Goal: Book appointment/travel/reservation

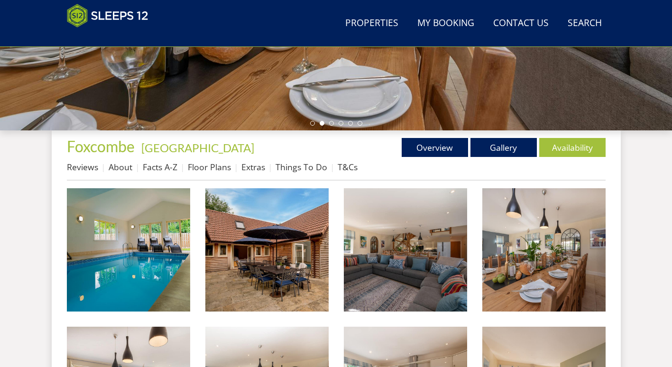
scroll to position [281, 0]
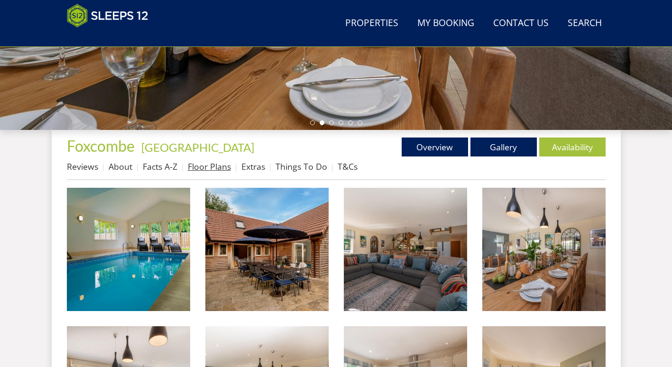
click at [218, 161] on link "Floor Plans" at bounding box center [209, 166] width 43 height 11
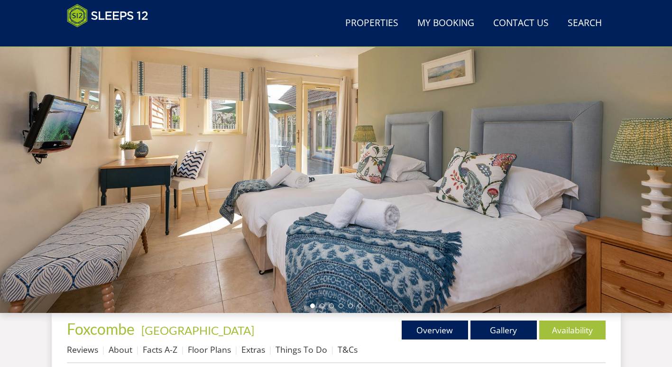
scroll to position [93, 0]
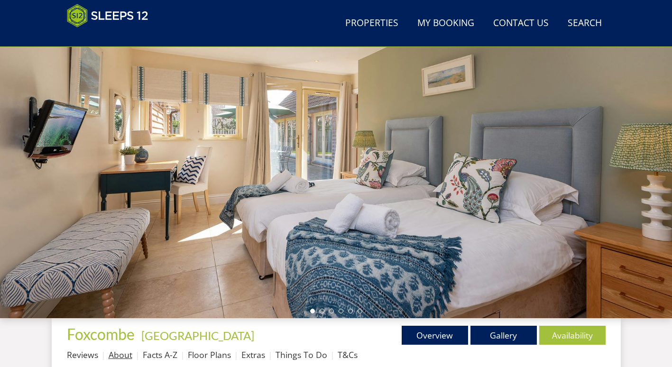
click at [111, 353] on link "About" at bounding box center [121, 354] width 24 height 11
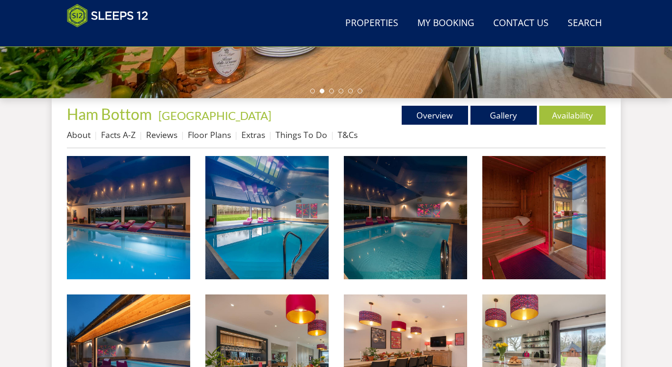
scroll to position [316, 0]
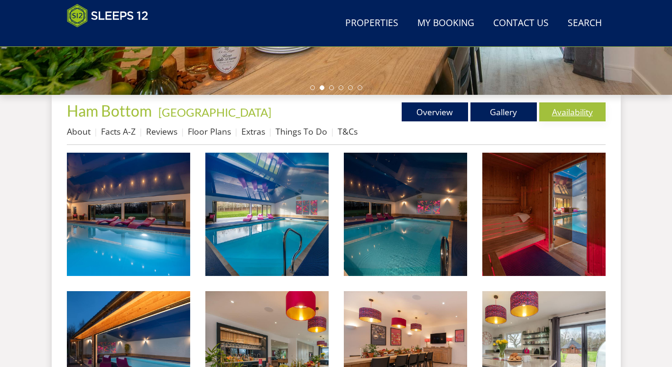
click at [568, 108] on link "Availability" at bounding box center [572, 111] width 66 height 19
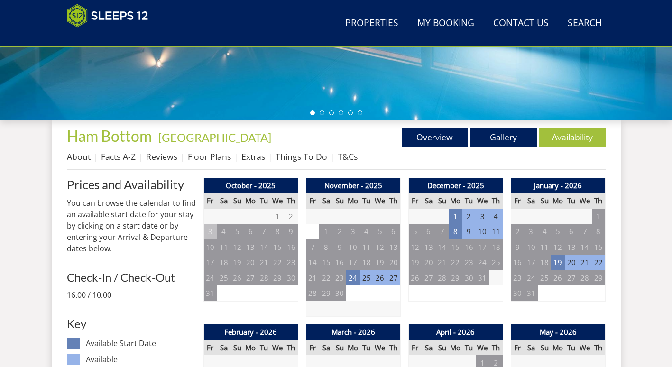
scroll to position [293, 0]
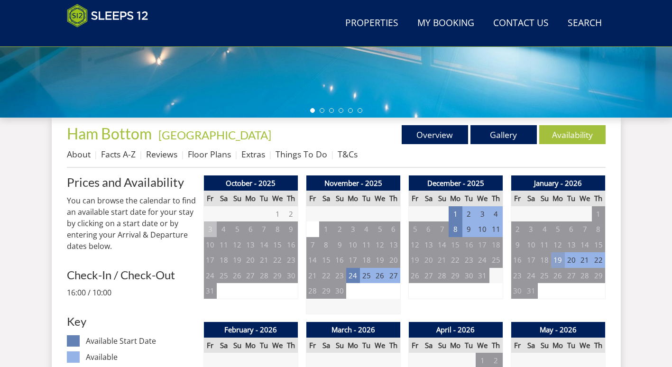
click at [558, 263] on td "19" at bounding box center [557, 260] width 13 height 16
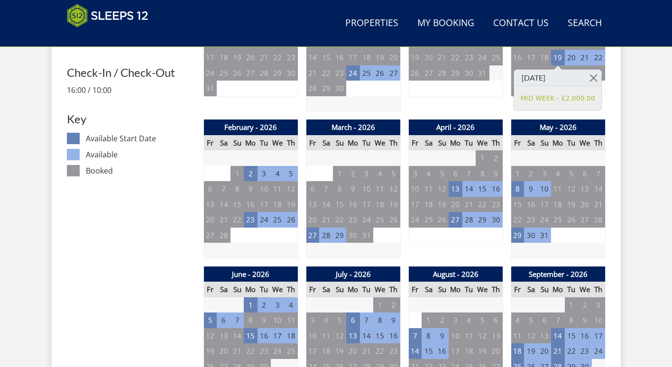
scroll to position [496, 0]
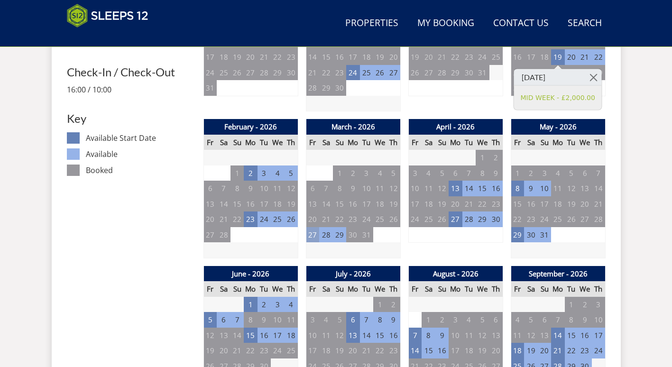
click at [307, 238] on td "27" at bounding box center [312, 235] width 13 height 16
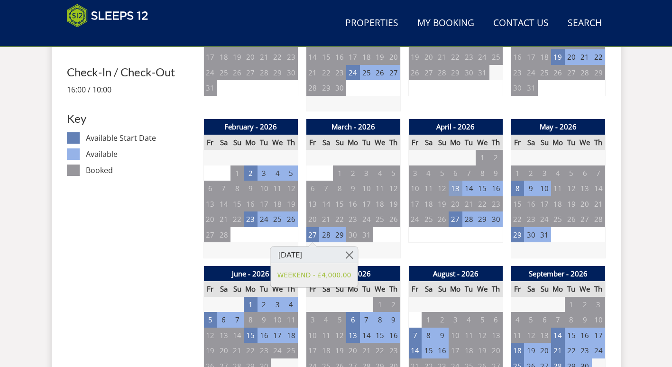
click at [454, 189] on td "13" at bounding box center [454, 189] width 13 height 16
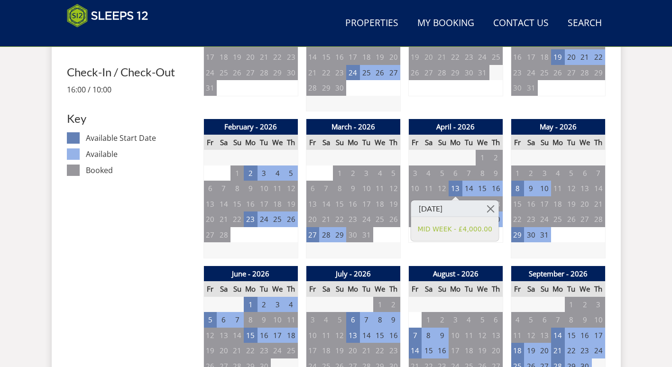
click at [457, 252] on div "April - 2026 Fr Sa Su Mo Tu We Th 27 28 29 30 31 1 2 3 4 5 6 7 8 9 10 11" at bounding box center [455, 188] width 95 height 139
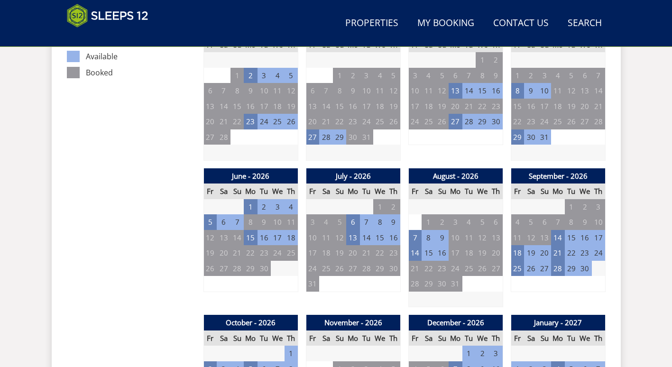
scroll to position [596, 0]
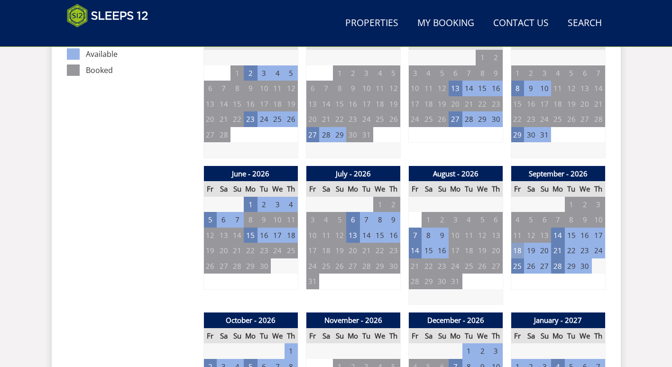
click at [516, 252] on td "18" at bounding box center [517, 251] width 13 height 16
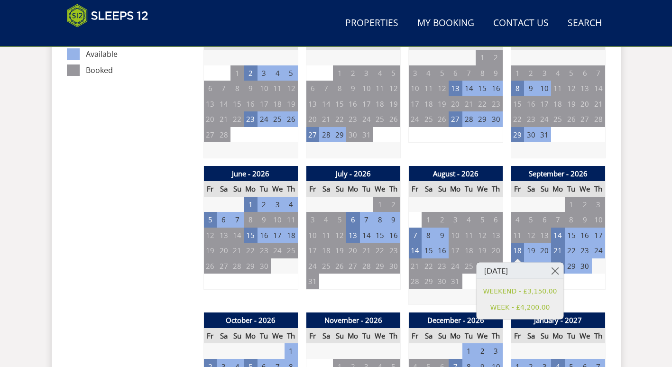
click at [602, 292] on div "September - 2026 Fr Sa Su Mo Tu We Th 28 29 30 31 1 2 3 4 5 6 7 8 9 10 11 12" at bounding box center [558, 235] width 95 height 139
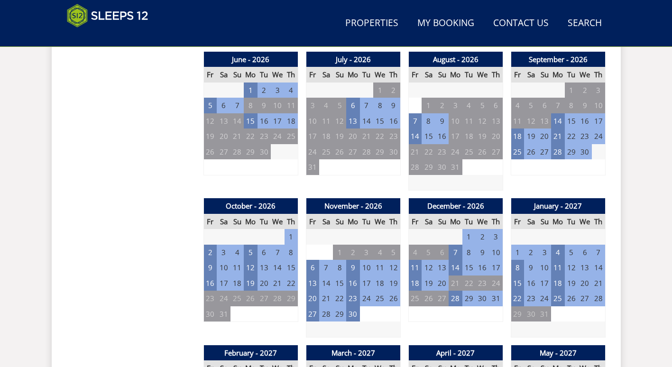
scroll to position [711, 0]
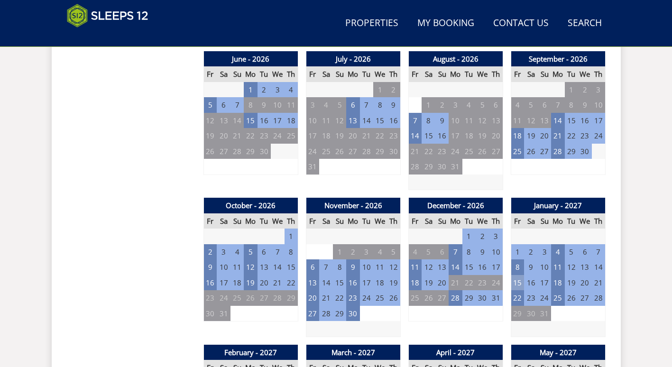
click at [515, 284] on td "15" at bounding box center [517, 283] width 13 height 16
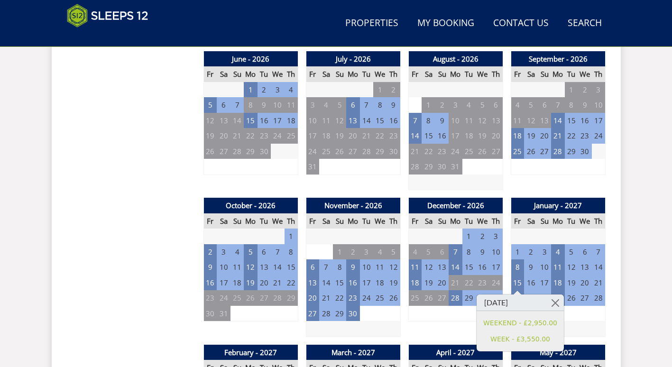
click at [454, 325] on div "December - 2026 Fr Sa Su Mo Tu We Th 27 28 29 30 1 2 3 4 5 6 7 8 9 10 11 12" at bounding box center [455, 267] width 95 height 139
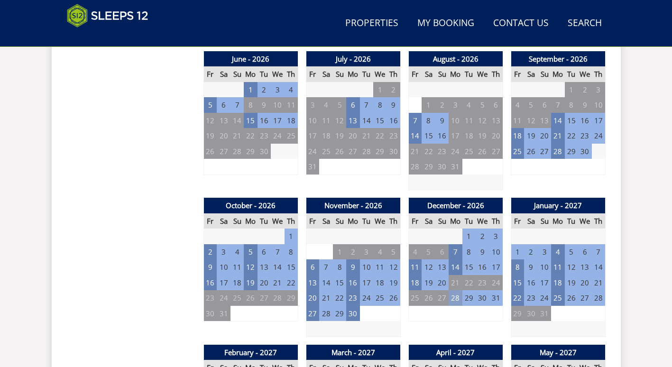
click at [452, 302] on td "28" at bounding box center [454, 298] width 13 height 16
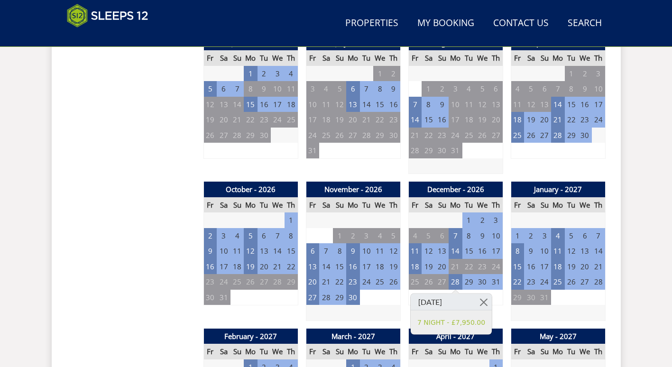
scroll to position [728, 0]
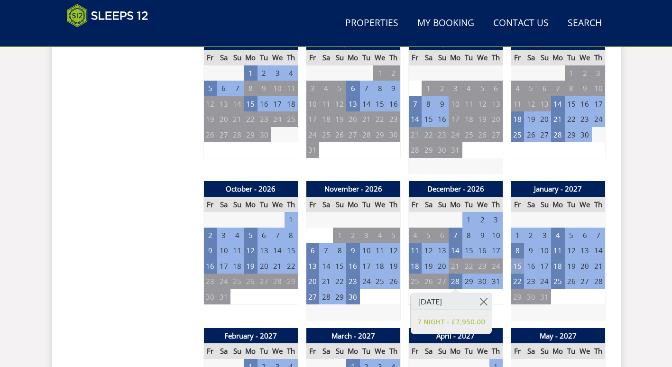
click at [515, 260] on td "15" at bounding box center [517, 266] width 13 height 16
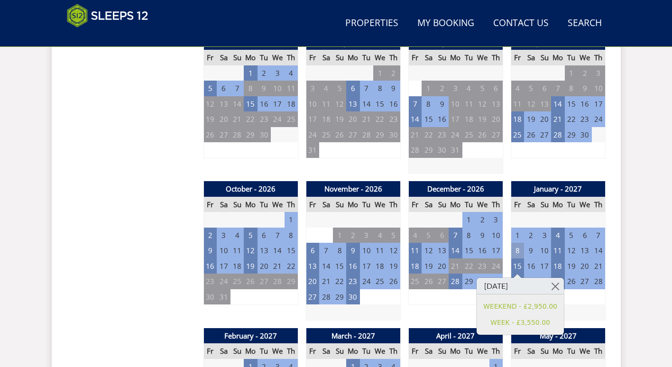
click at [517, 252] on td "8" at bounding box center [517, 251] width 13 height 16
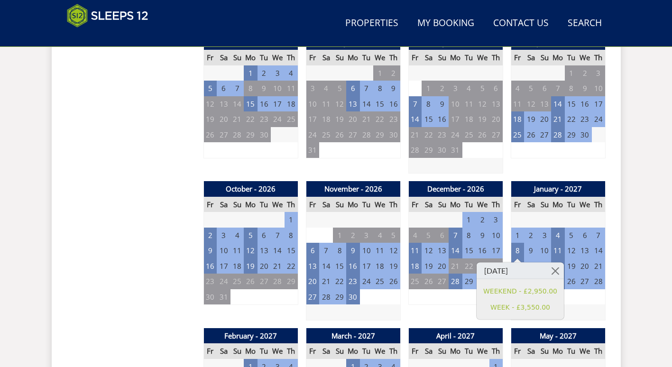
click at [512, 236] on td "1" at bounding box center [517, 236] width 13 height 16
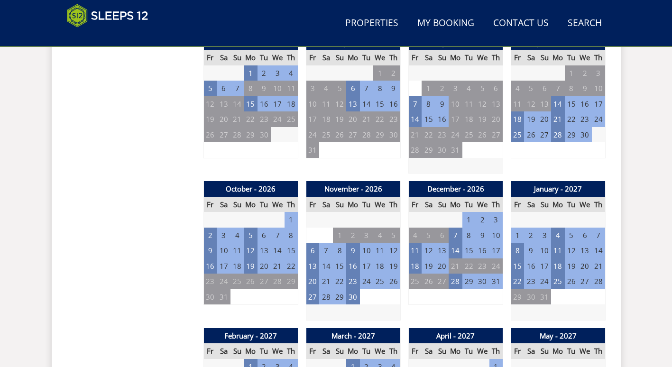
click at [522, 237] on td "1" at bounding box center [517, 236] width 13 height 16
click at [518, 236] on td "1" at bounding box center [517, 236] width 13 height 16
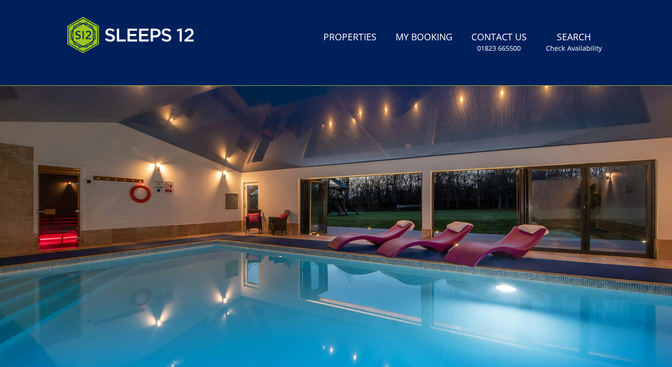
scroll to position [0, 0]
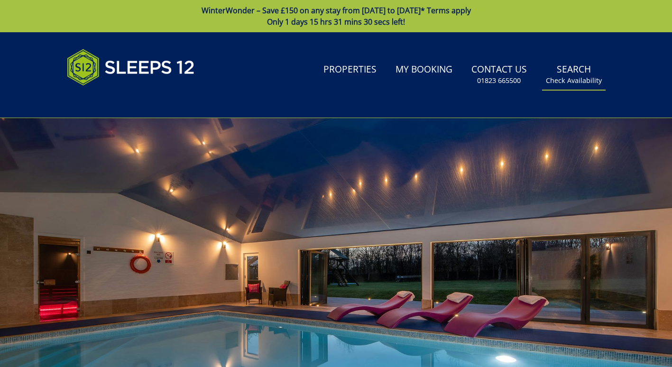
click at [562, 81] on small "Check Availability" at bounding box center [574, 80] width 56 height 9
click at [575, 78] on small "Check Availability" at bounding box center [574, 80] width 56 height 9
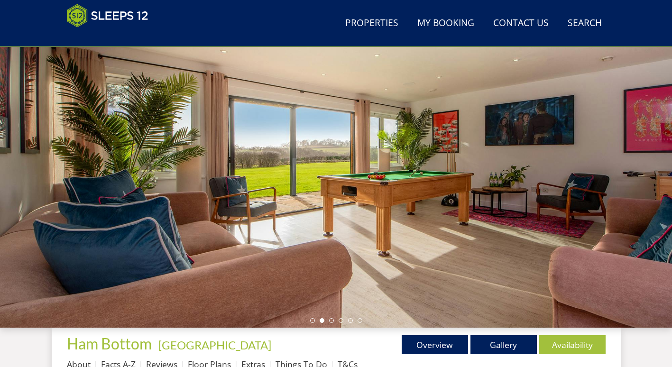
scroll to position [83, 0]
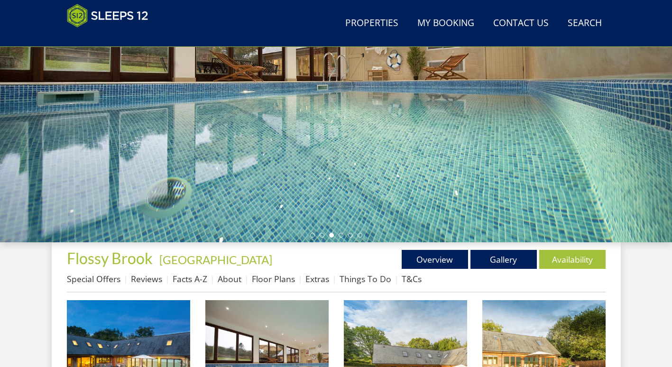
scroll to position [189, 0]
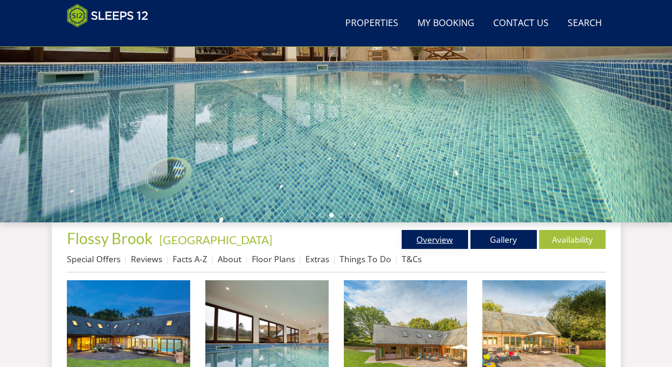
click at [422, 231] on link "Overview" at bounding box center [435, 239] width 66 height 19
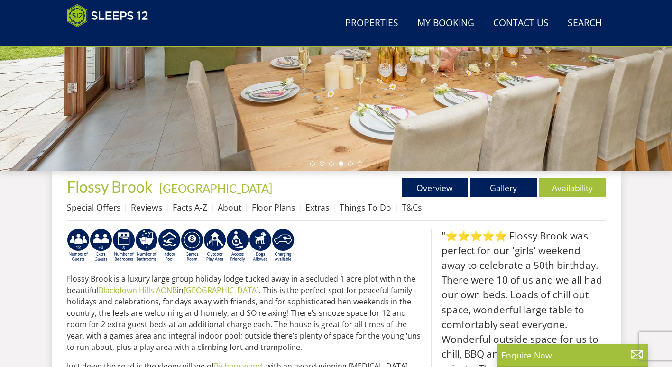
scroll to position [241, 0]
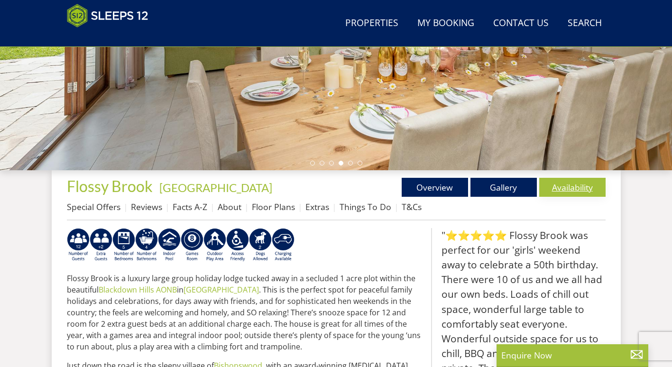
click at [555, 192] on link "Availability" at bounding box center [572, 187] width 66 height 19
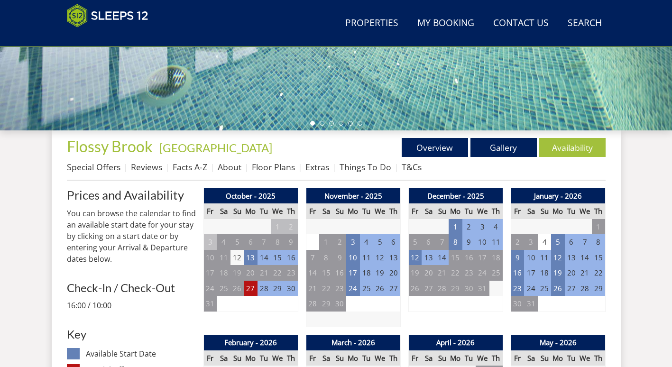
scroll to position [339, 0]
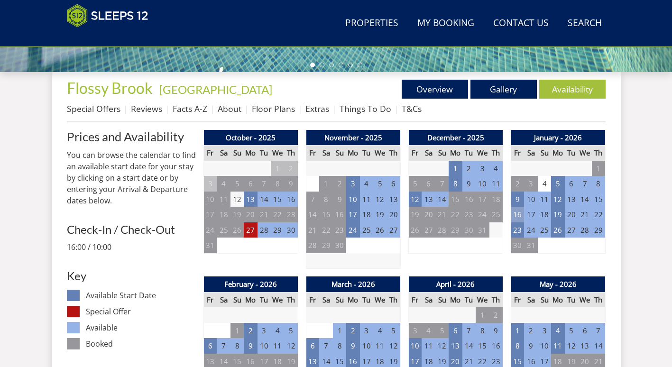
click at [520, 215] on td "16" at bounding box center [517, 215] width 13 height 16
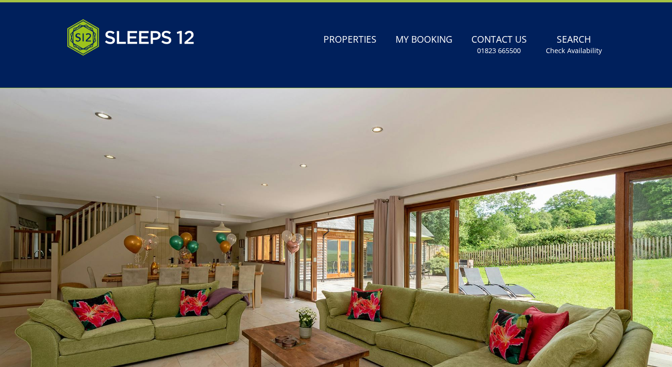
scroll to position [0, 0]
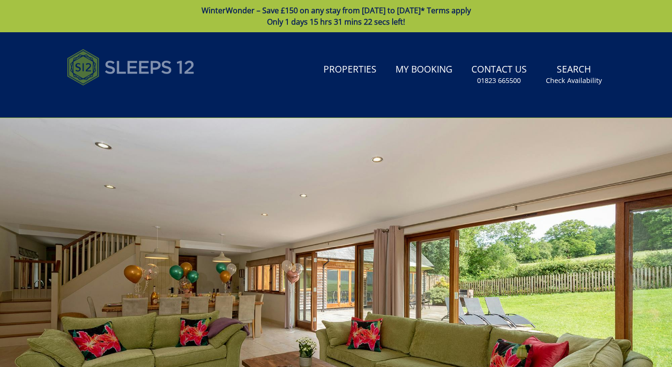
click at [133, 60] on img at bounding box center [131, 67] width 128 height 47
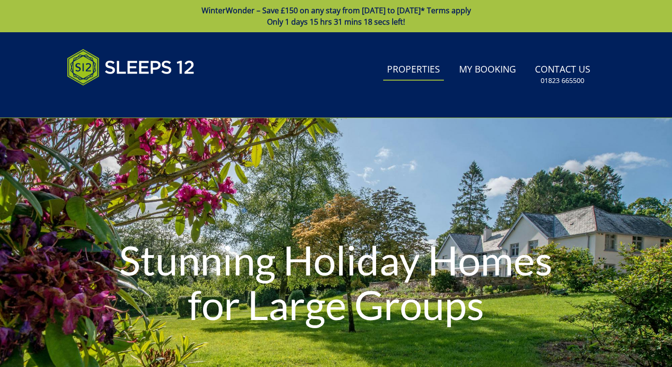
click at [431, 64] on link "Properties" at bounding box center [413, 69] width 61 height 21
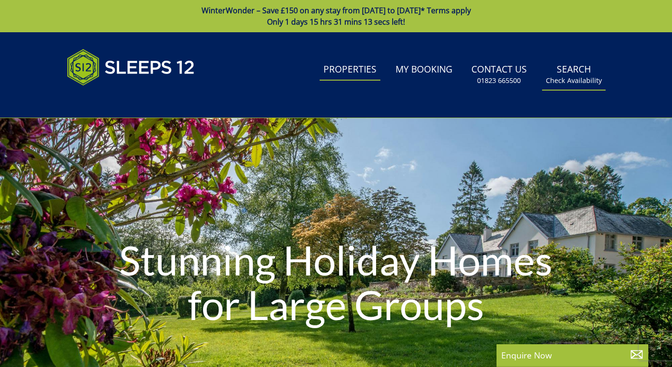
click at [564, 79] on small "Check Availability" at bounding box center [574, 80] width 56 height 9
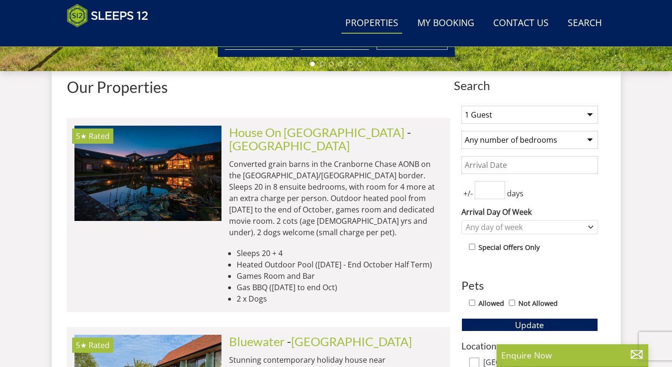
scroll to position [340, 0]
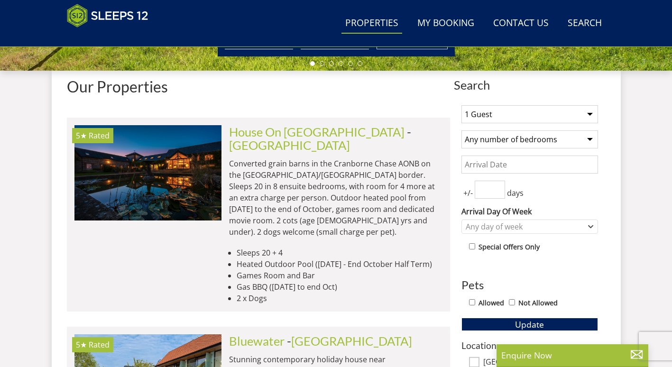
click at [488, 114] on select "1 Guest 2 Guests 3 Guests 4 Guests 5 Guests 6 Guests 7 Guests 8 Guests 9 Guests…" at bounding box center [529, 114] width 137 height 18
select select "7"
click at [461, 105] on select "1 Guest 2 Guests 3 Guests 4 Guests 5 Guests 6 Guests 7 Guests 8 Guests 9 Guests…" at bounding box center [529, 114] width 137 height 18
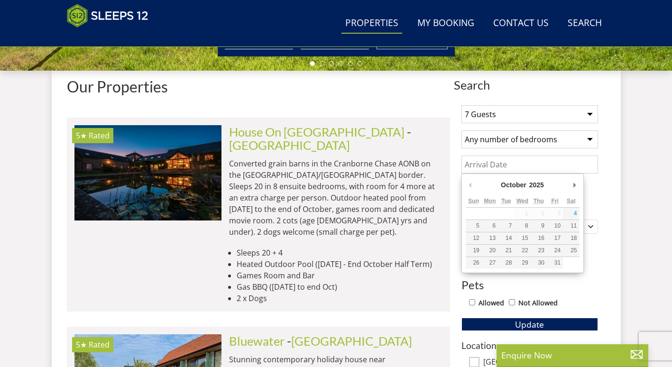
click at [501, 166] on input "Date" at bounding box center [529, 164] width 137 height 18
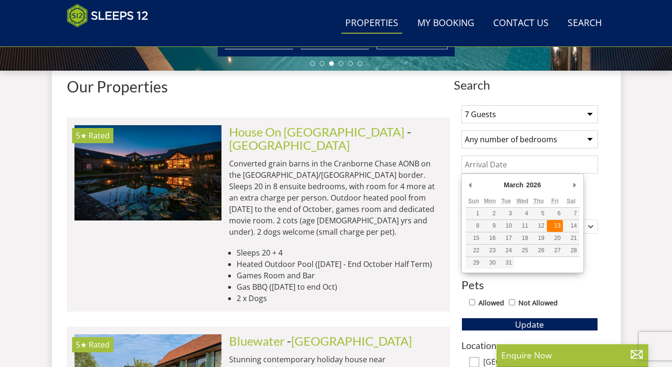
type input "13/03/2026"
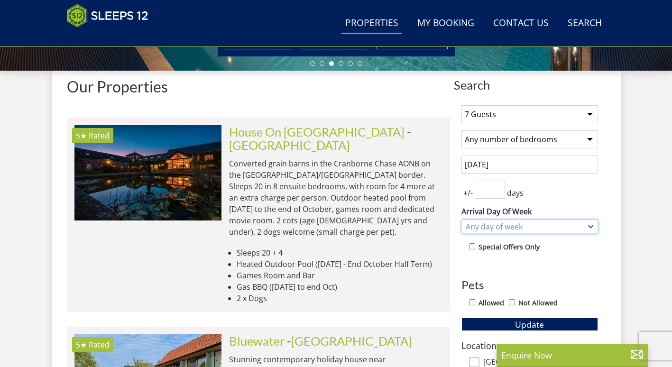
click at [531, 225] on div "Any day of week" at bounding box center [524, 226] width 123 height 10
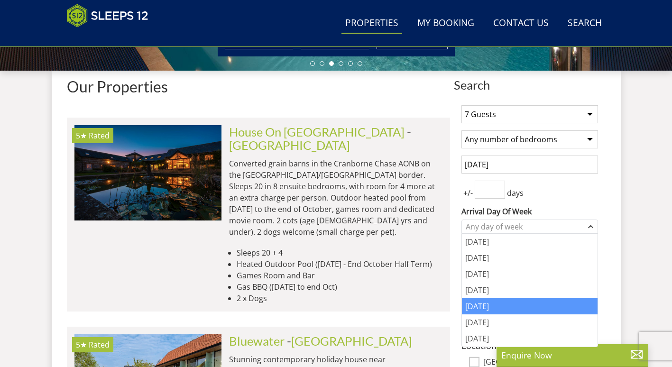
click at [480, 299] on div "Friday" at bounding box center [530, 306] width 136 height 16
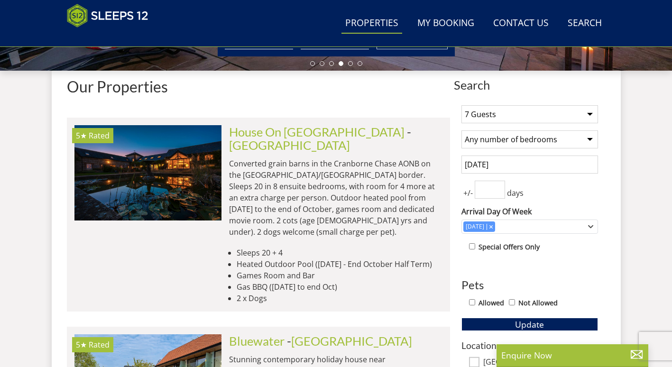
click at [471, 303] on input "Allowed" at bounding box center [472, 302] width 6 height 6
checkbox input "true"
click at [502, 320] on button "Update" at bounding box center [529, 324] width 137 height 13
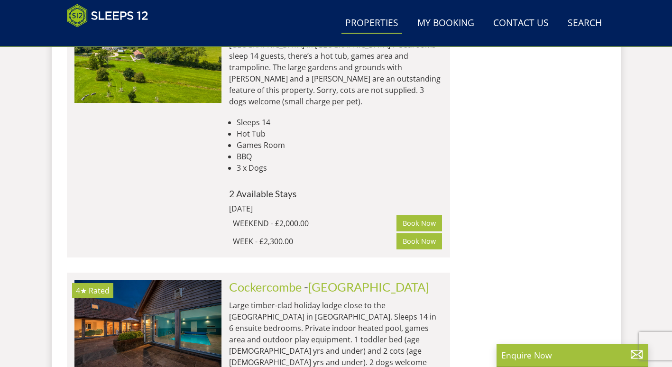
scroll to position [3028, 0]
click at [253, 279] on link "Cockercombe" at bounding box center [265, 286] width 73 height 14
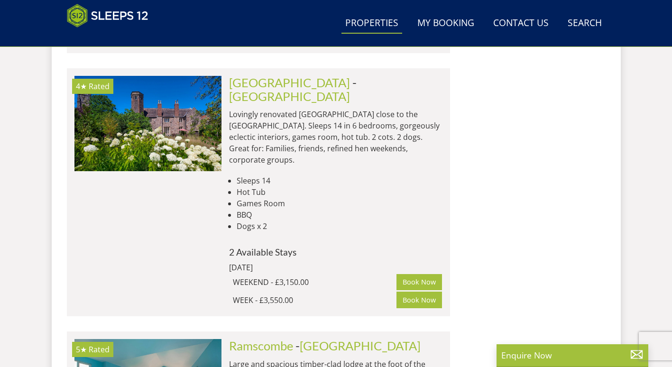
scroll to position [3827, 0]
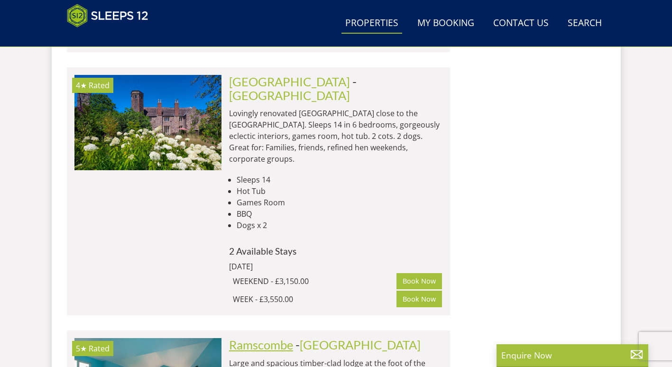
click at [245, 338] on link "Ramscombe" at bounding box center [261, 345] width 64 height 14
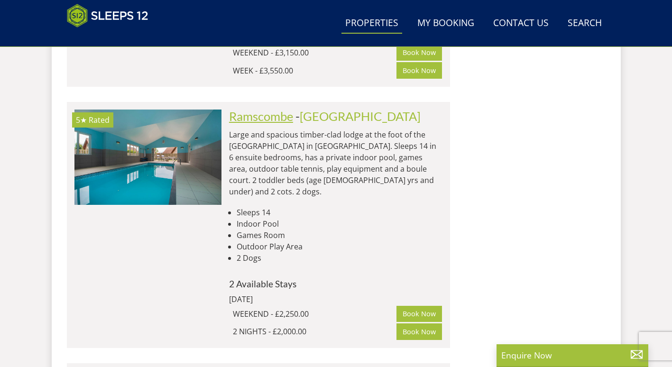
scroll to position [4056, 0]
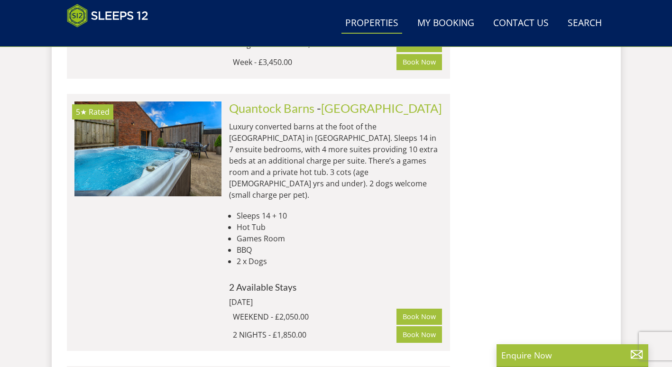
scroll to position [5167, 0]
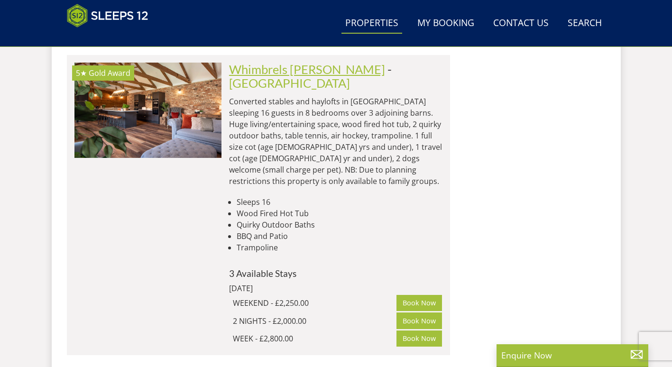
scroll to position [5479, 0]
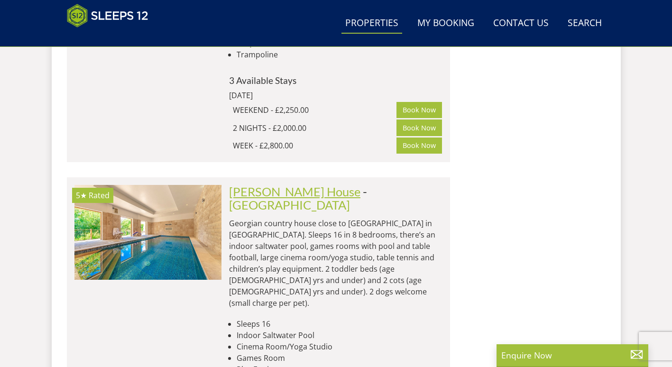
scroll to position [5673, 0]
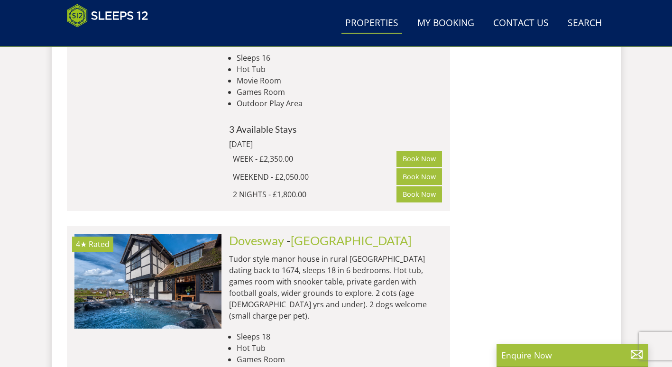
scroll to position [8016, 0]
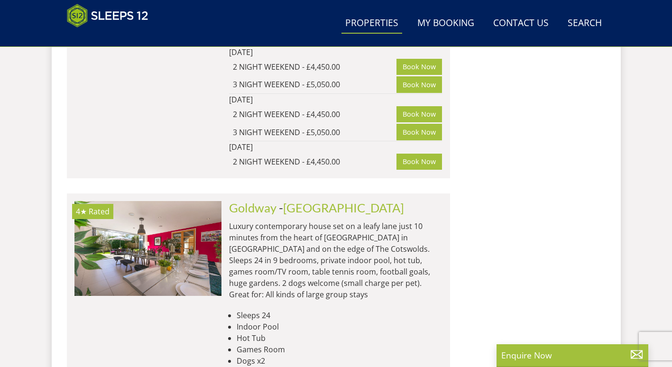
scroll to position [11333, 0]
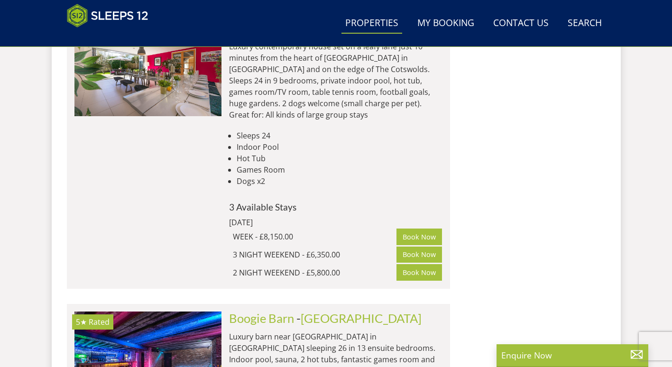
scroll to position [11516, 0]
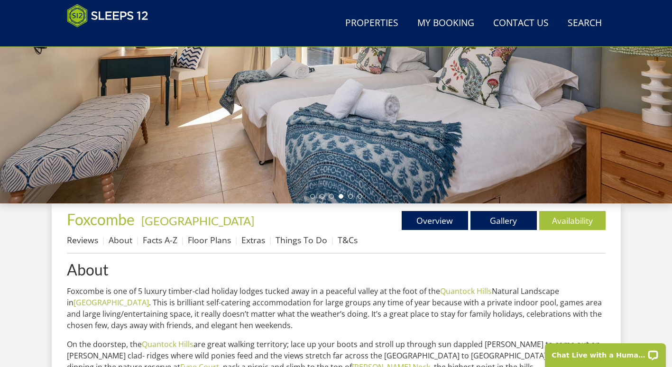
scroll to position [207, 0]
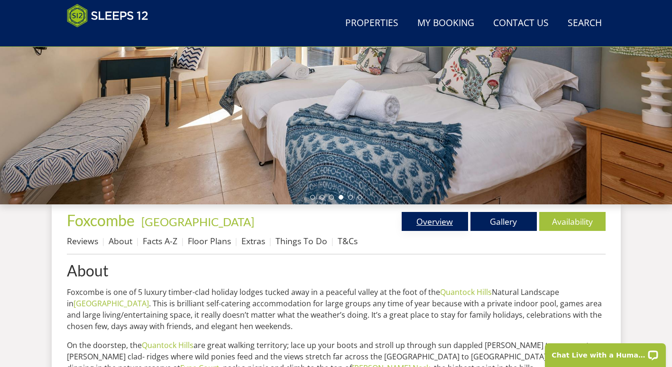
click at [425, 225] on link "Overview" at bounding box center [435, 221] width 66 height 19
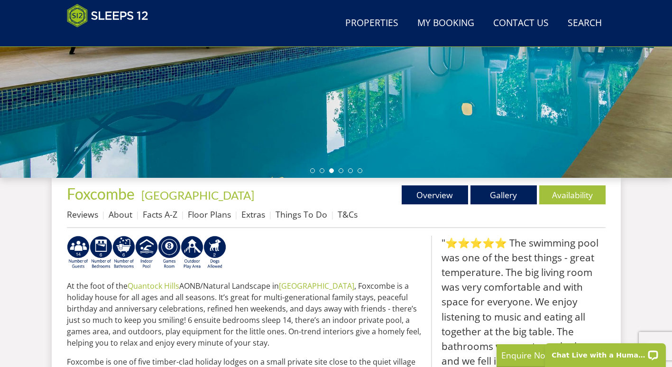
scroll to position [238, 0]
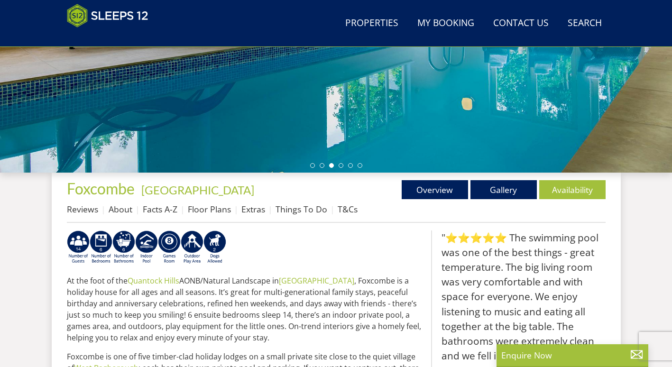
click at [396, 183] on ul "Overview Gallery Availability" at bounding box center [470, 189] width 269 height 19
click at [487, 191] on link "Gallery" at bounding box center [503, 189] width 66 height 19
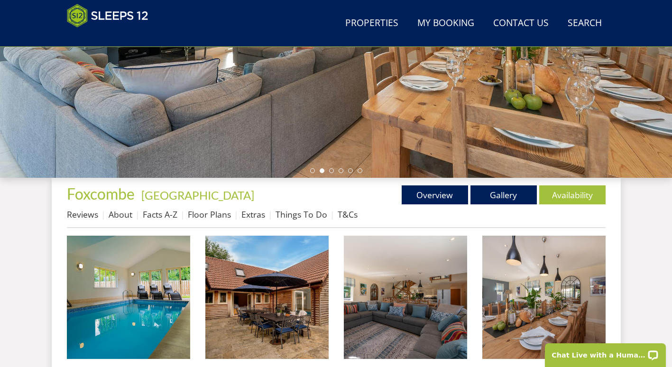
scroll to position [234, 0]
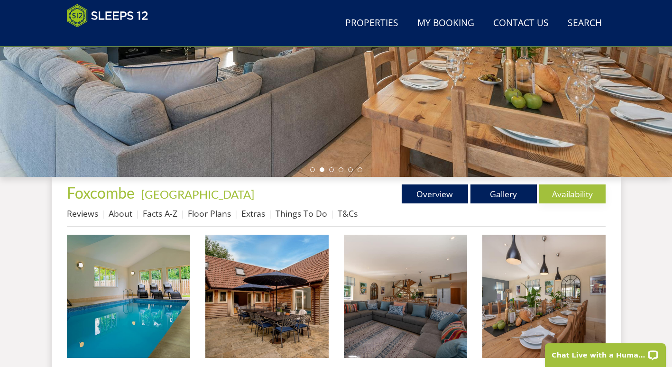
click at [568, 194] on link "Availability" at bounding box center [572, 193] width 66 height 19
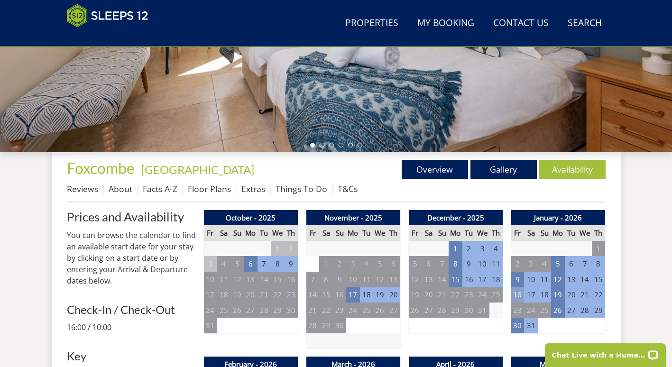
click at [519, 288] on td "16" at bounding box center [517, 295] width 13 height 16
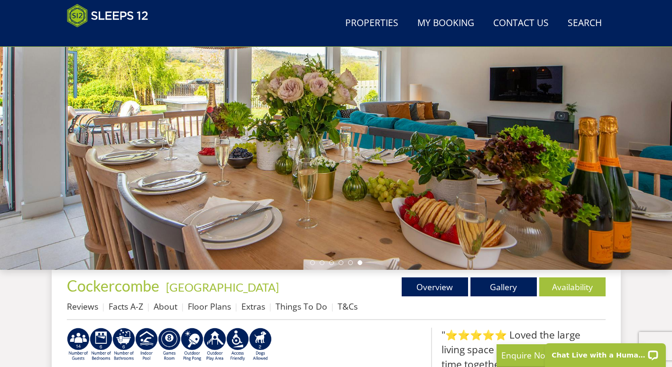
scroll to position [143, 0]
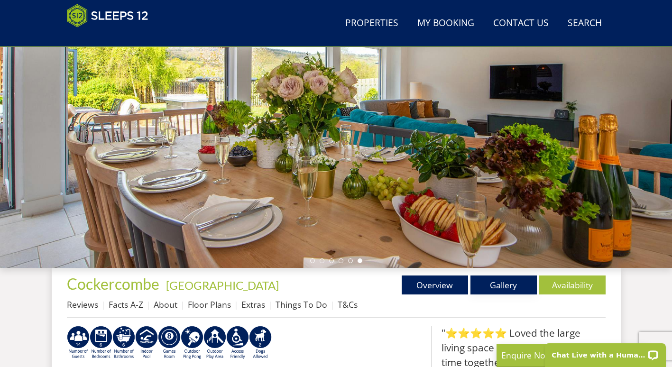
click at [485, 282] on link "Gallery" at bounding box center [503, 284] width 66 height 19
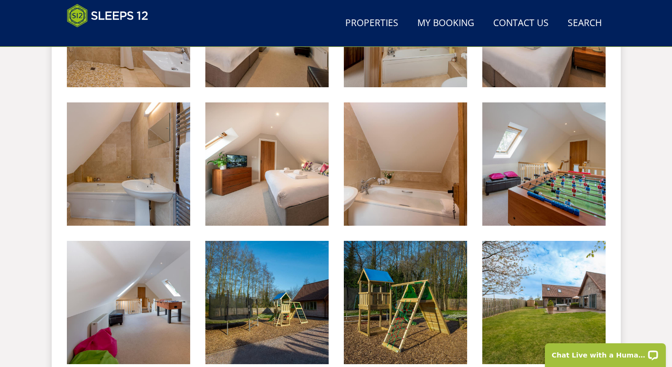
scroll to position [1222, 0]
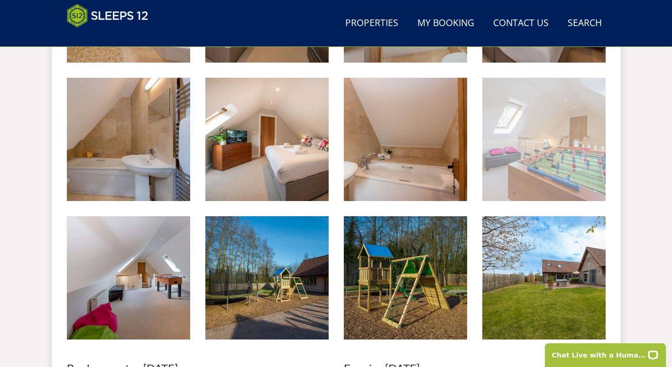
click at [564, 165] on img at bounding box center [543, 139] width 123 height 123
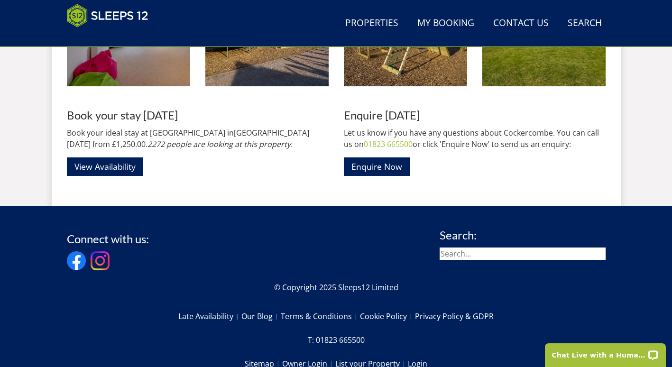
scroll to position [1528, 0]
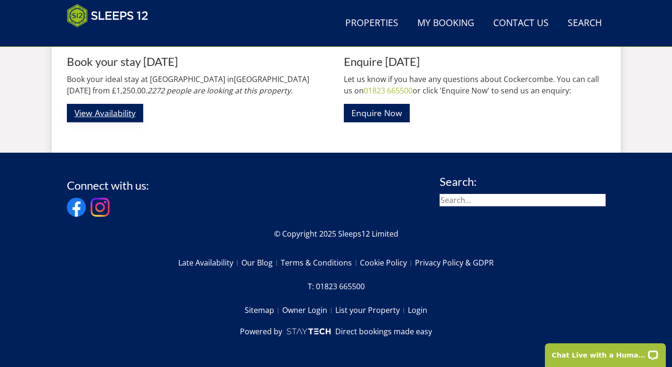
click at [132, 114] on link "View Availability" at bounding box center [105, 113] width 76 height 18
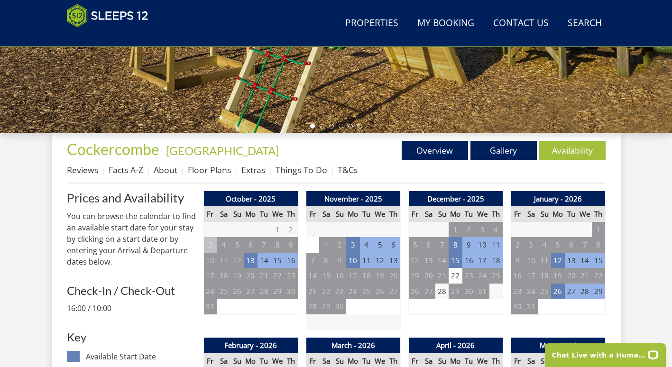
scroll to position [277, 0]
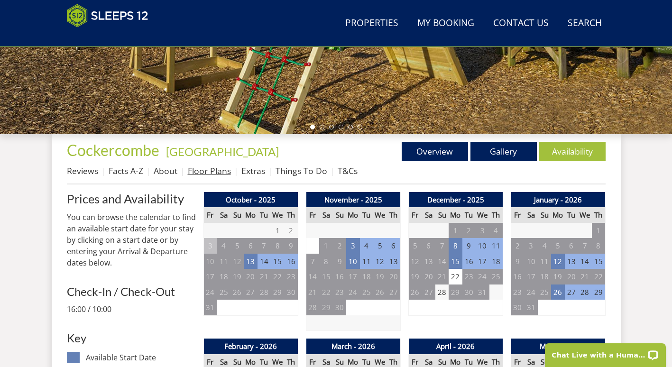
click at [198, 169] on link "Floor Plans" at bounding box center [209, 170] width 43 height 11
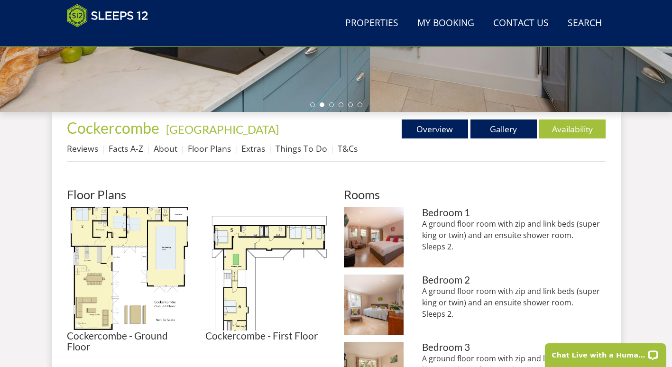
scroll to position [301, 0]
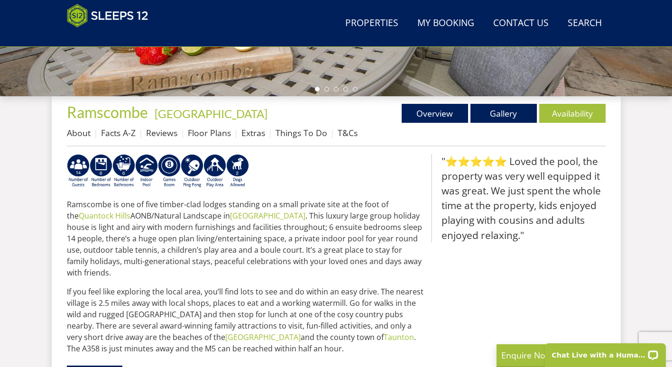
scroll to position [314, 0]
click at [208, 137] on link "Floor Plans" at bounding box center [209, 133] width 43 height 11
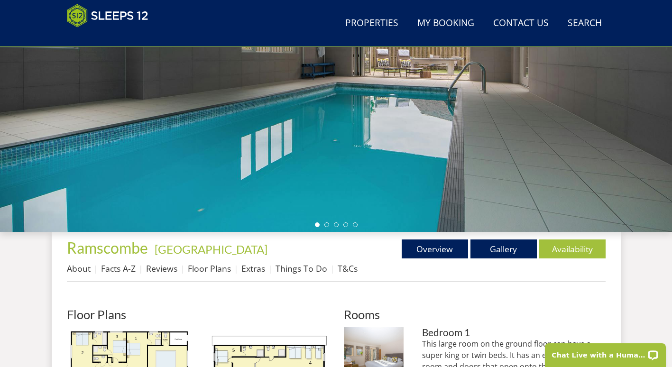
scroll to position [179, 0]
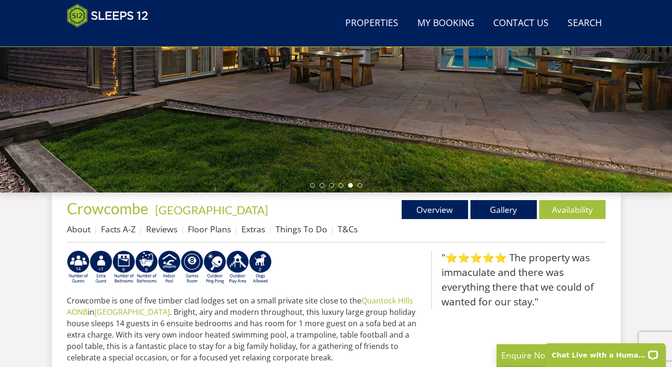
scroll to position [227, 0]
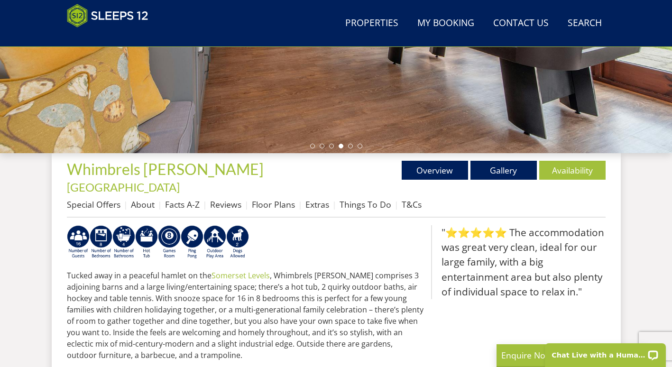
scroll to position [258, 0]
click at [263, 198] on link "Floor Plans" at bounding box center [273, 203] width 43 height 11
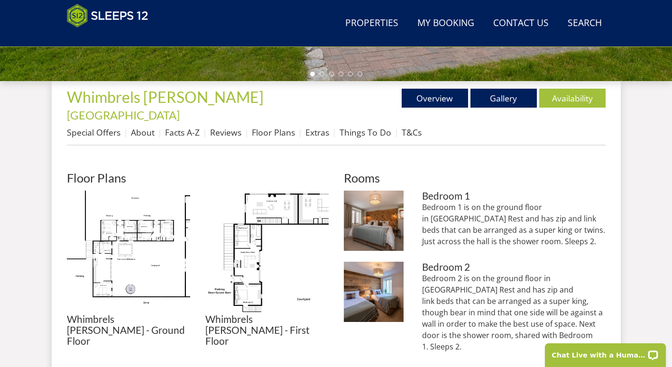
scroll to position [339, 0]
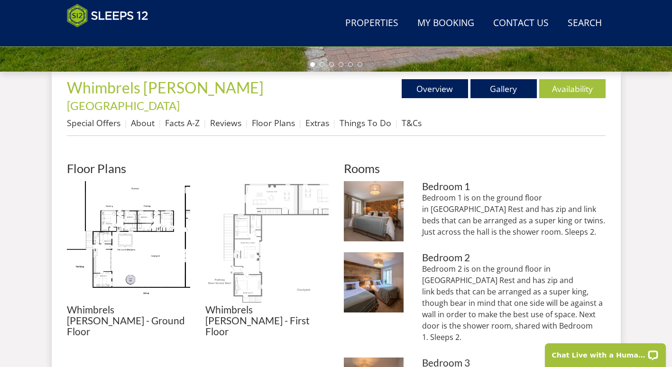
click at [257, 243] on img at bounding box center [266, 242] width 123 height 123
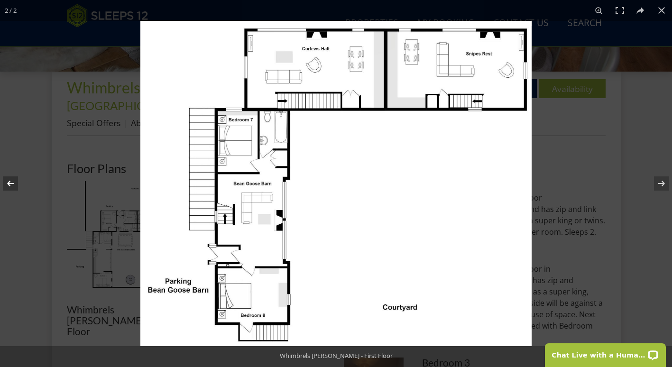
click at [9, 183] on button at bounding box center [16, 183] width 33 height 47
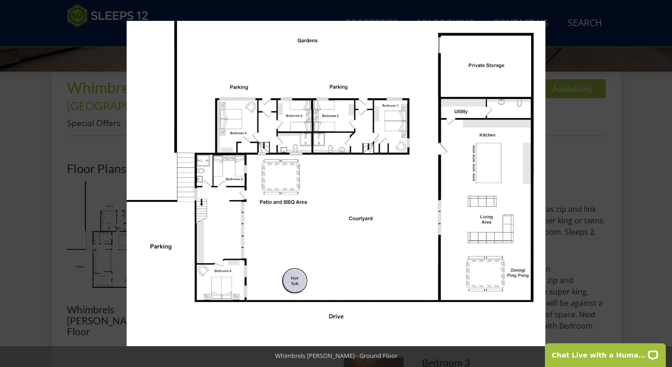
click at [9, 183] on button at bounding box center [16, 183] width 33 height 47
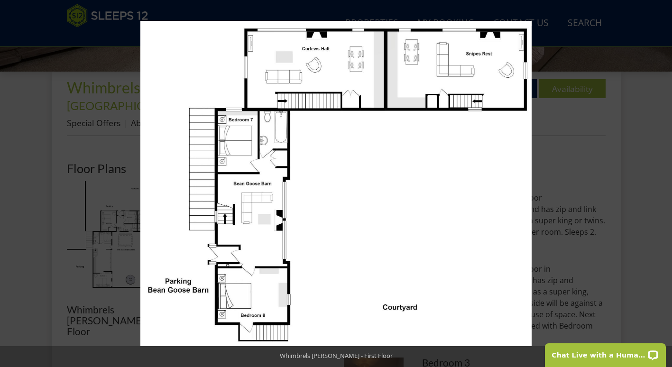
click at [9, 183] on button at bounding box center [16, 183] width 33 height 47
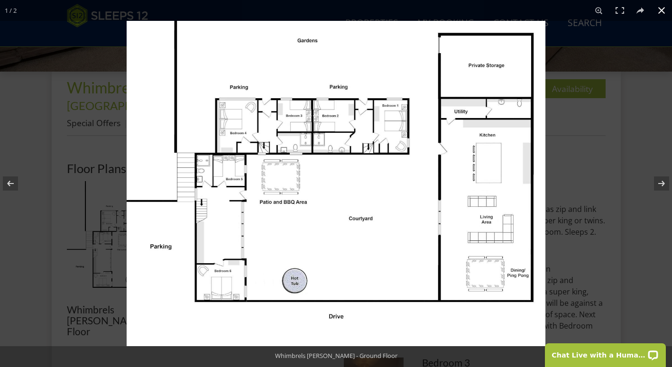
click at [46, 254] on div at bounding box center [336, 183] width 672 height 367
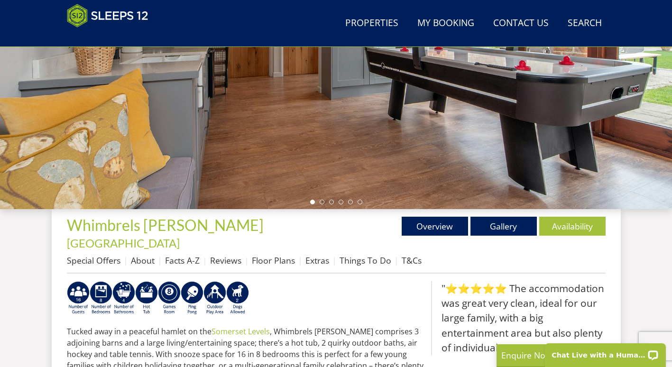
scroll to position [192, 0]
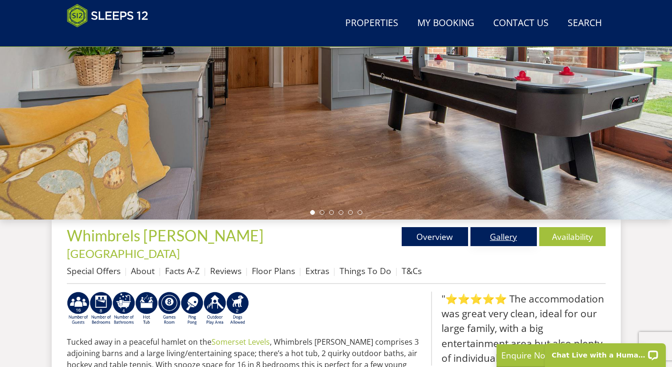
click at [504, 235] on link "Gallery" at bounding box center [503, 236] width 66 height 19
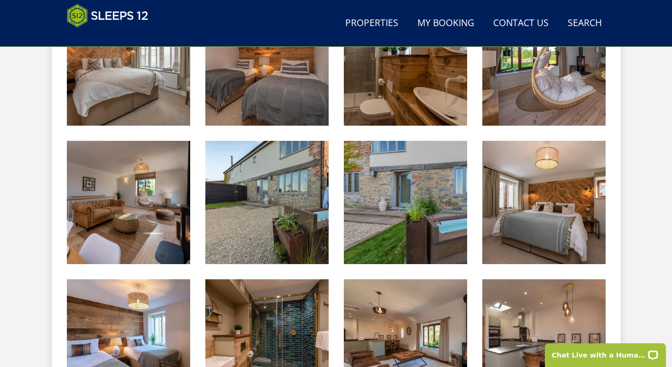
scroll to position [1310, 0]
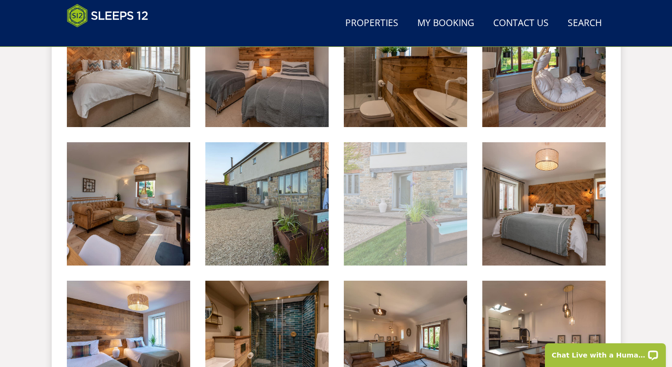
click at [439, 193] on img at bounding box center [405, 203] width 123 height 123
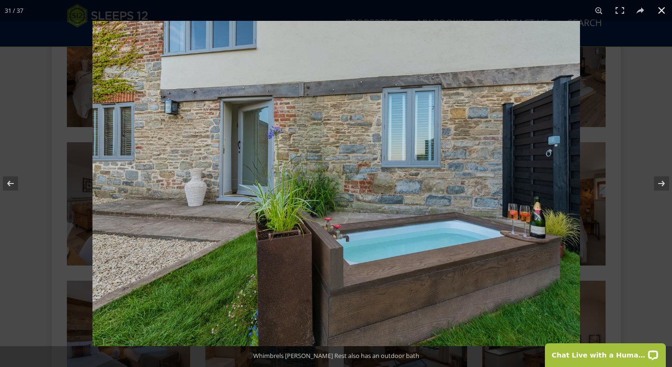
click at [644, 130] on div at bounding box center [428, 204] width 672 height 367
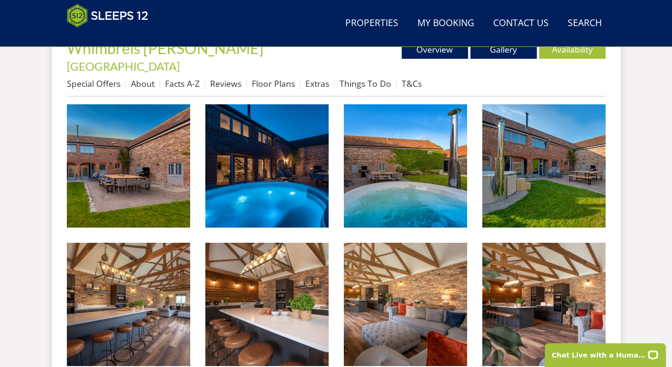
scroll to position [378, 0]
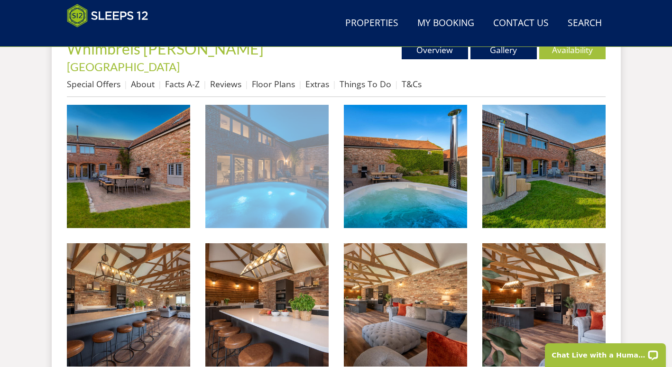
click at [280, 160] on img at bounding box center [266, 166] width 123 height 123
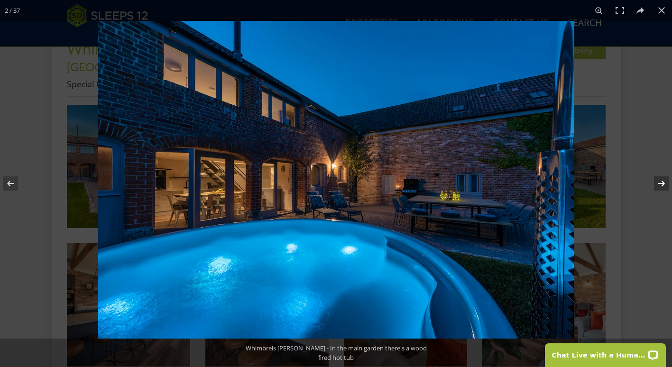
click at [657, 184] on button at bounding box center [655, 183] width 33 height 47
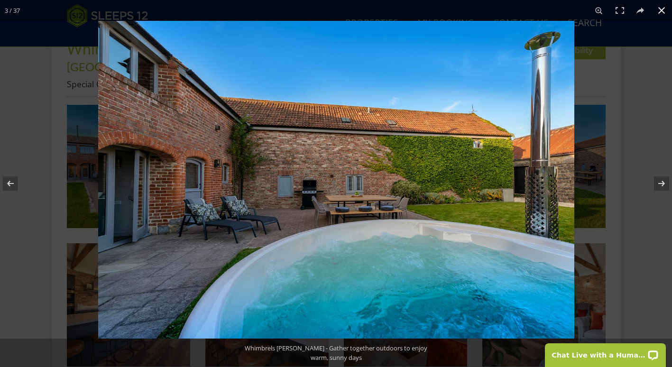
click at [664, 93] on div at bounding box center [434, 204] width 672 height 367
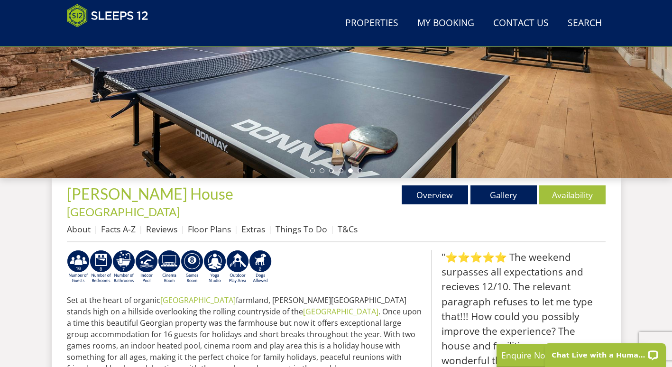
scroll to position [234, 0]
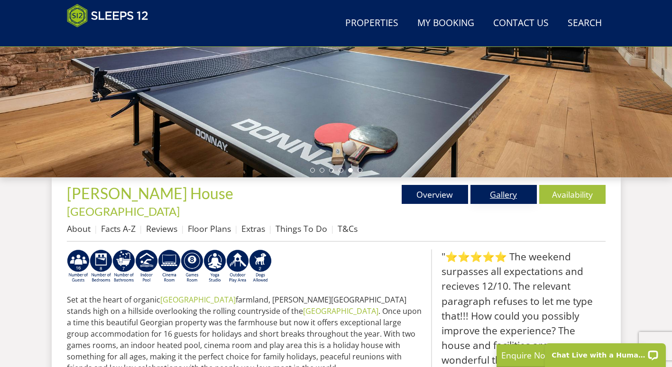
click at [507, 201] on link "Gallery" at bounding box center [503, 194] width 66 height 19
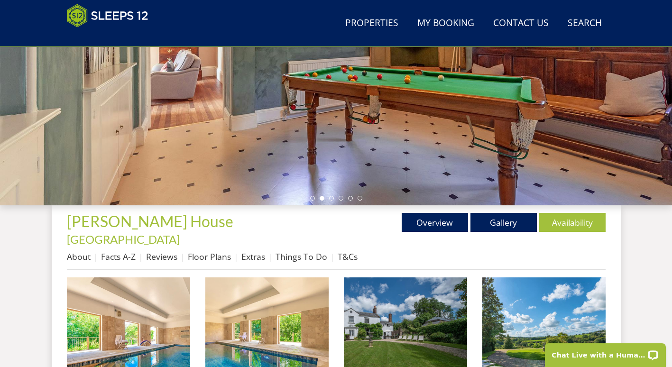
scroll to position [196, 0]
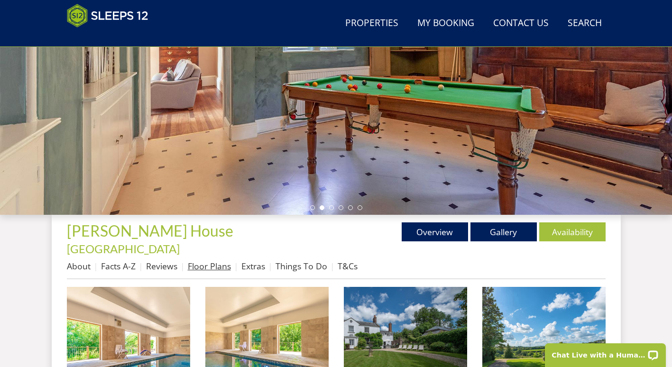
click at [221, 260] on link "Floor Plans" at bounding box center [209, 265] width 43 height 11
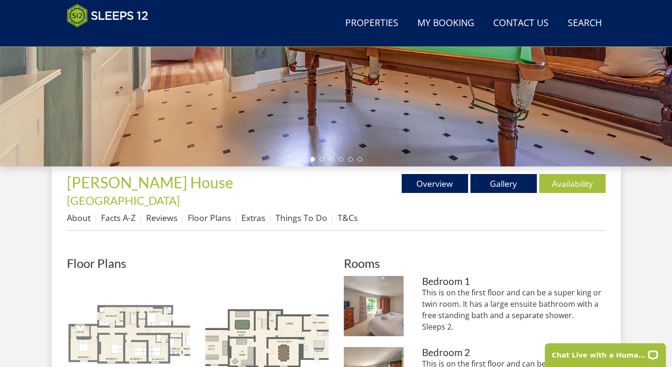
scroll to position [244, 0]
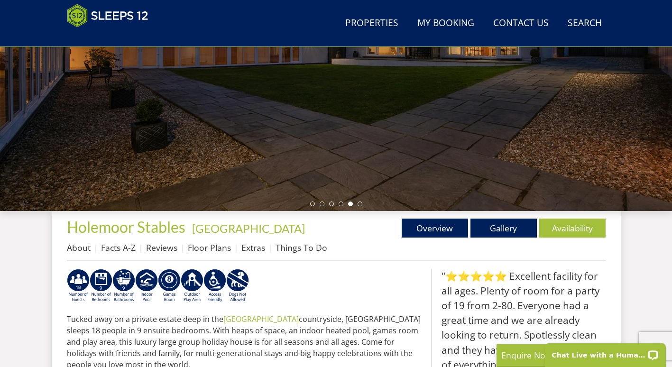
scroll to position [201, 0]
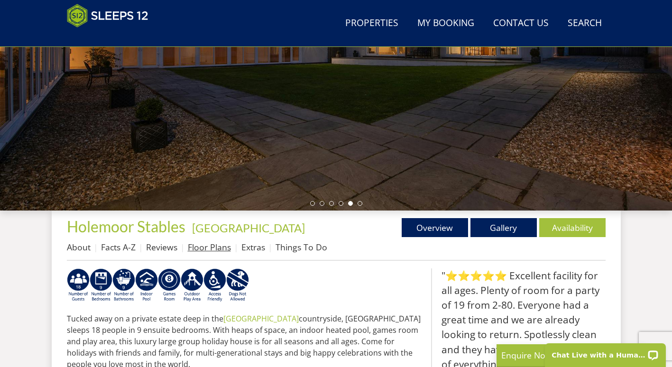
click at [216, 248] on link "Floor Plans" at bounding box center [209, 246] width 43 height 11
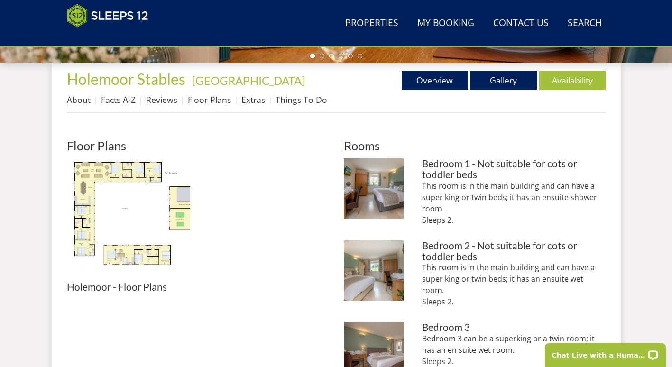
scroll to position [349, 0]
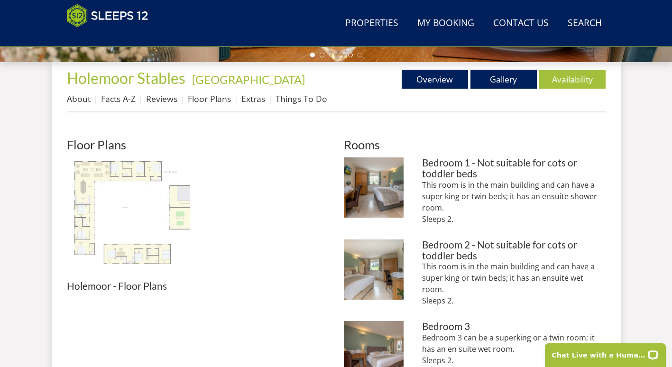
click at [180, 207] on img at bounding box center [128, 218] width 123 height 123
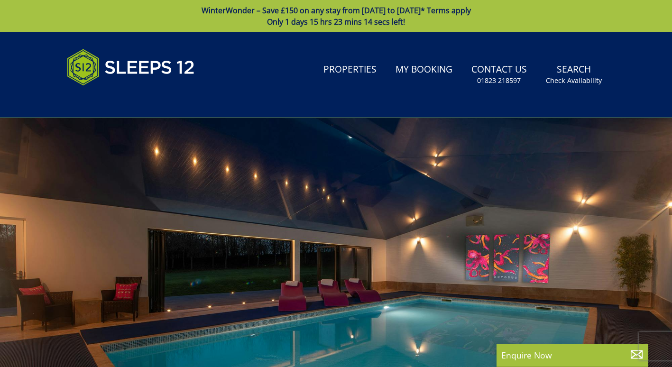
select select "7"
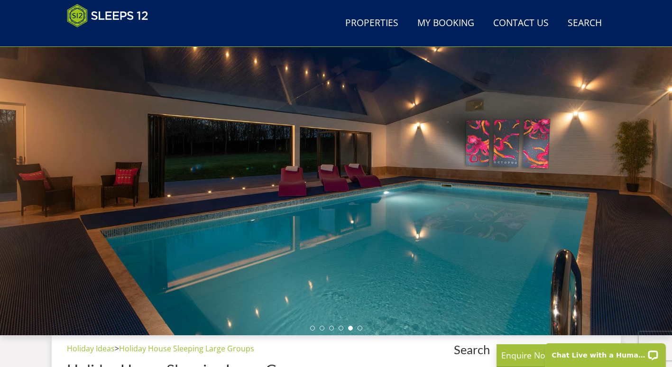
scroll to position [77, 0]
